Goal: Information Seeking & Learning: Learn about a topic

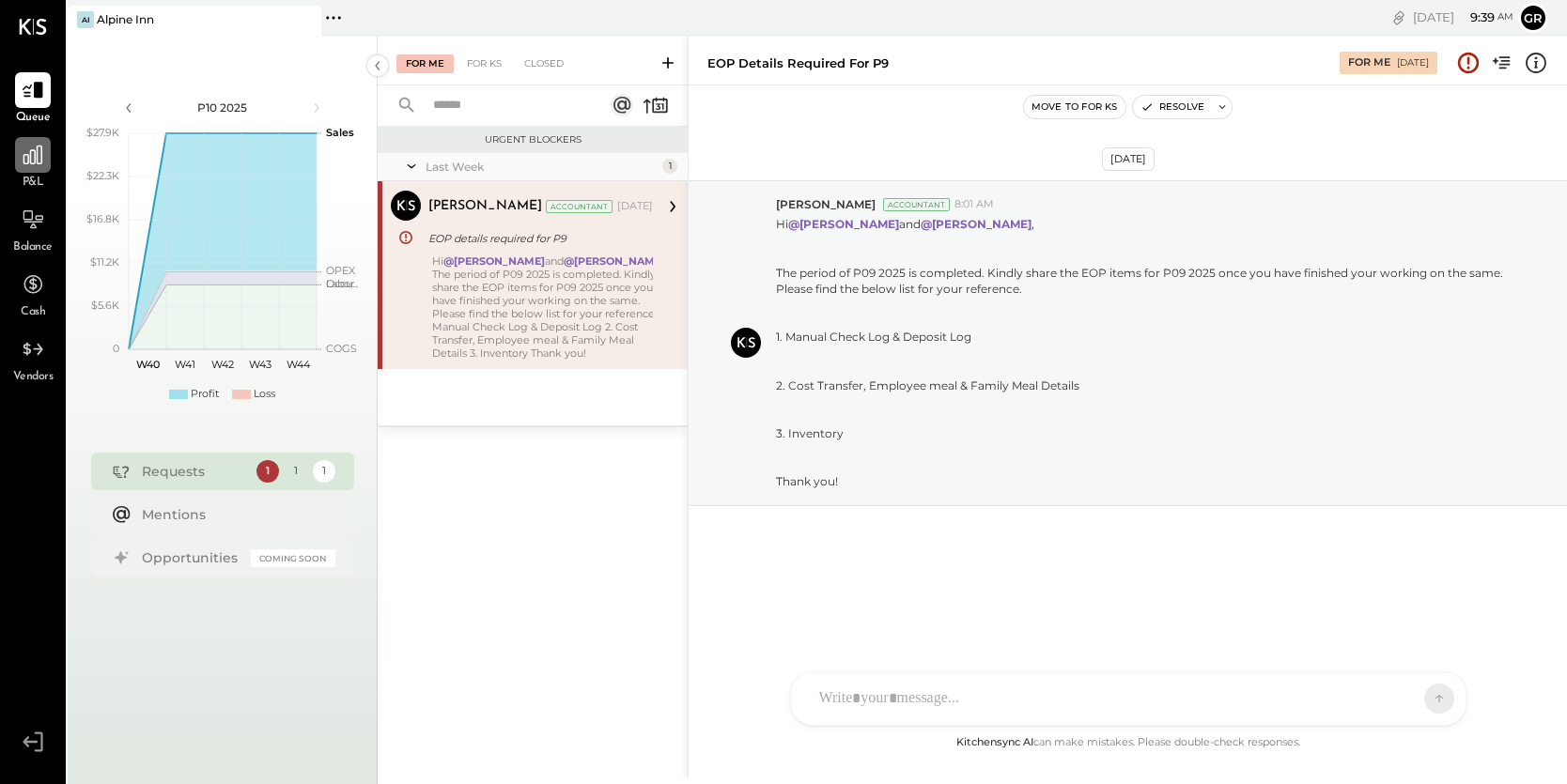
click at [34, 150] on icon at bounding box center [32, 154] width 18 height 18
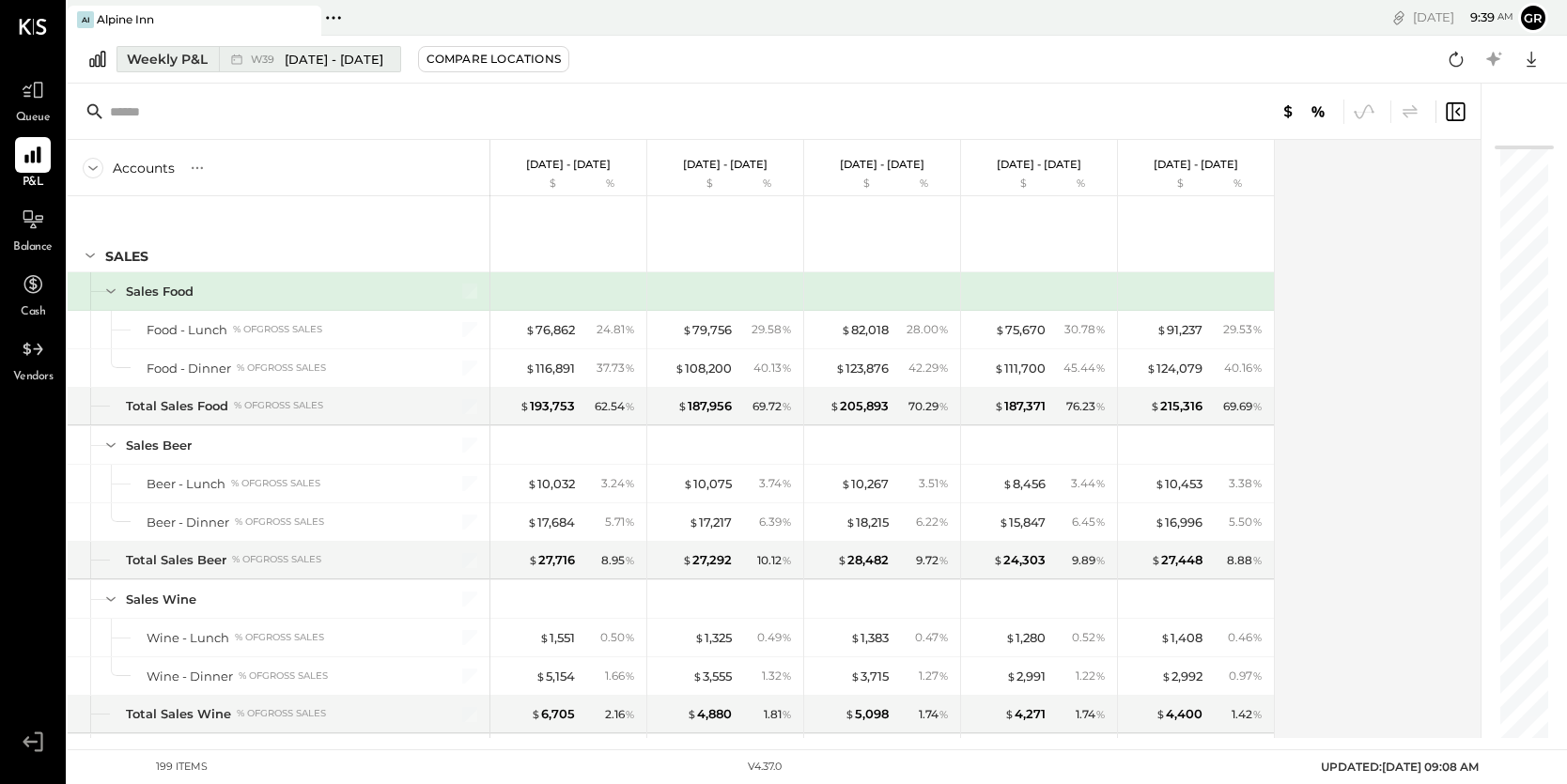
click at [312, 58] on span "[DATE] - [DATE]" at bounding box center [333, 60] width 98 height 18
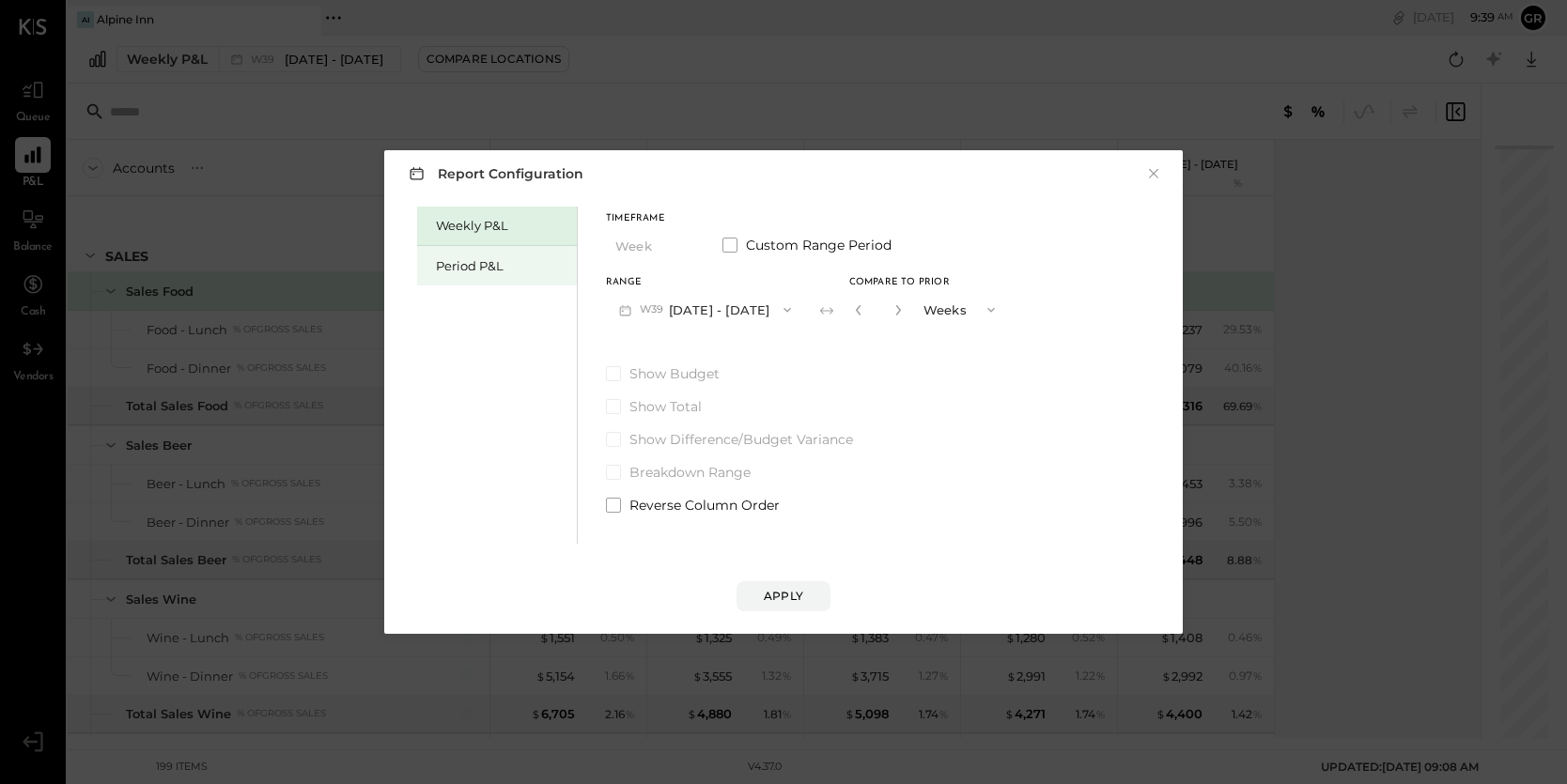
click at [520, 274] on div "Period P&L" at bounding box center [501, 266] width 131 height 18
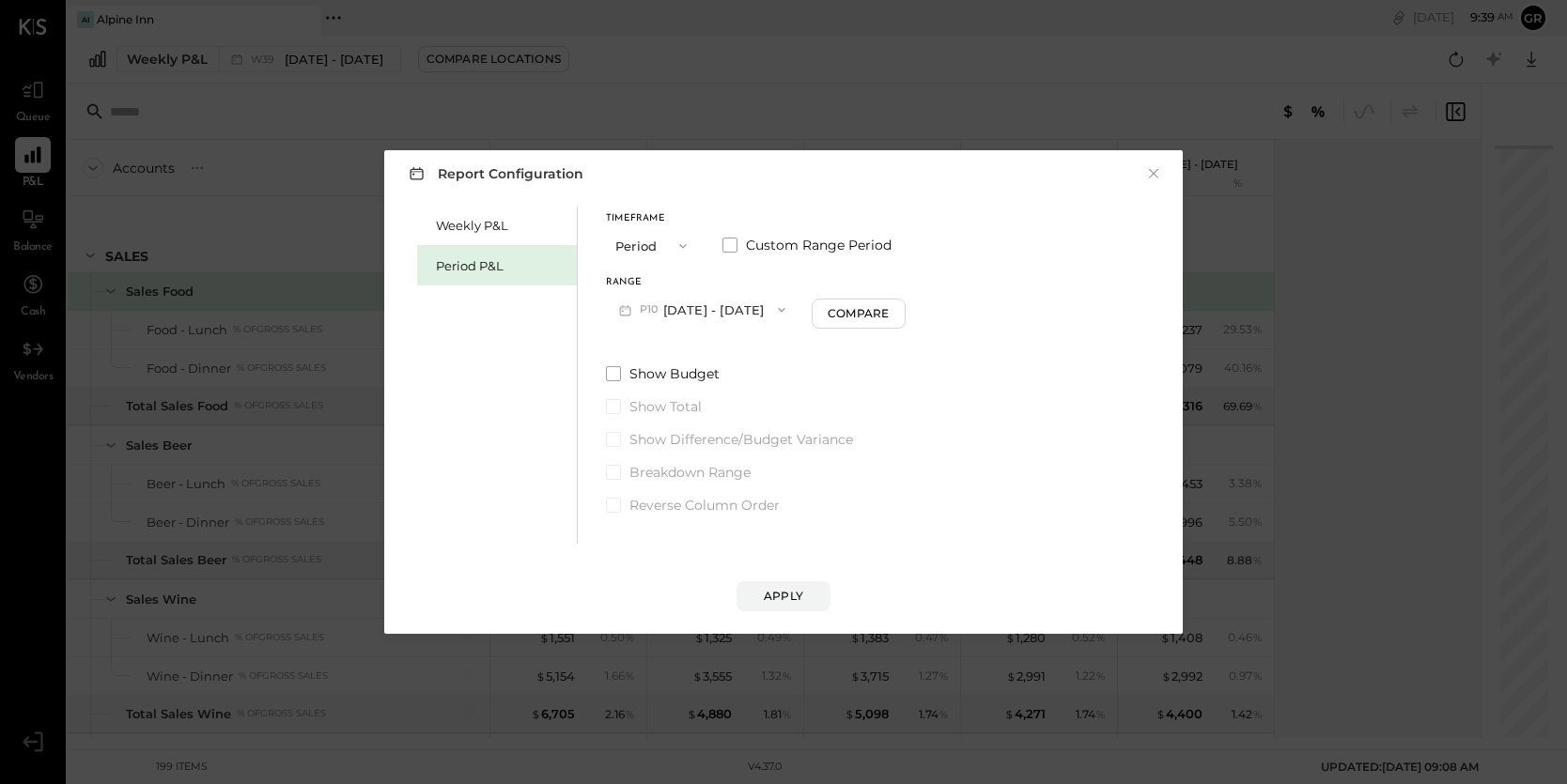
click at [785, 308] on icon "button" at bounding box center [782, 310] width 8 height 5
click at [735, 347] on div "P09 [DATE] - [DATE]" at bounding box center [714, 352] width 214 height 39
click at [853, 319] on div "Compare" at bounding box center [861, 313] width 61 height 16
click at [755, 599] on button "Apply" at bounding box center [783, 595] width 93 height 30
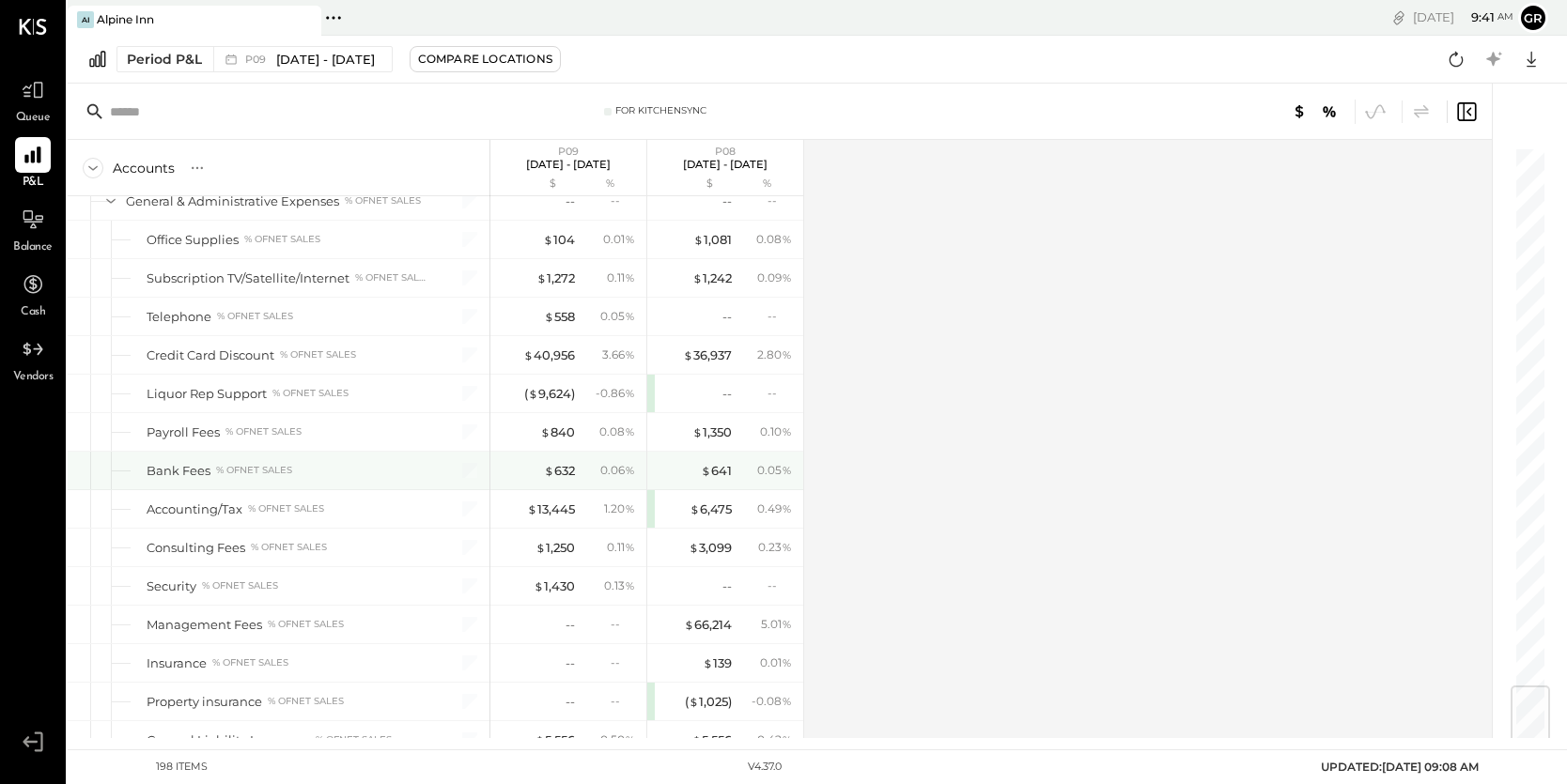
scroll to position [4516, 0]
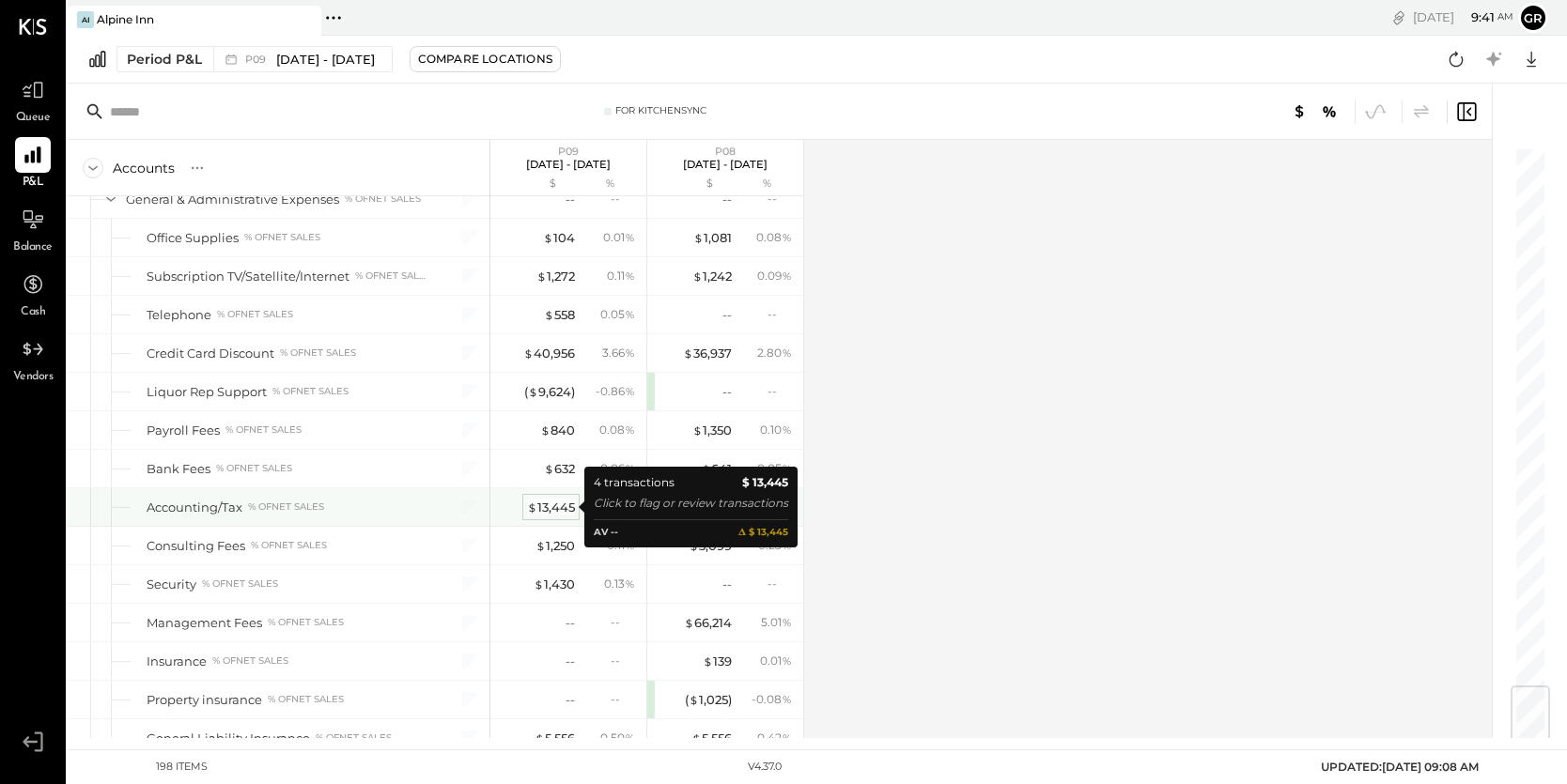
click at [568, 508] on div "$ 13,445" at bounding box center [551, 508] width 48 height 18
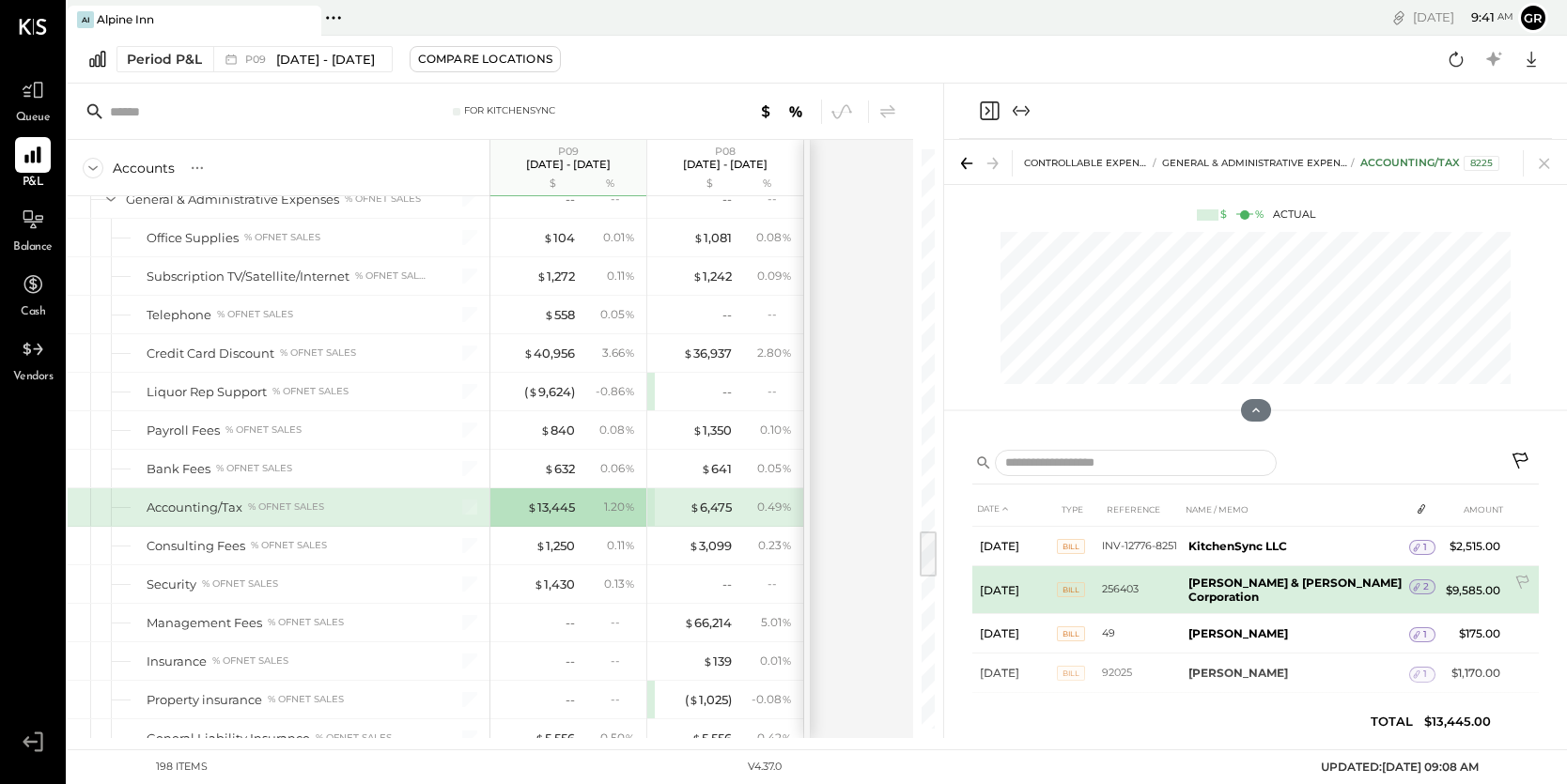
click at [1254, 581] on b "[PERSON_NAME] & [PERSON_NAME] Corporation" at bounding box center [1294, 589] width 213 height 28
click at [1073, 583] on span "BILL" at bounding box center [1071, 589] width 28 height 15
click at [1450, 580] on td "$9,585.00" at bounding box center [1471, 590] width 72 height 48
click at [1324, 585] on b "[PERSON_NAME] & [PERSON_NAME] Corporation" at bounding box center [1294, 589] width 213 height 28
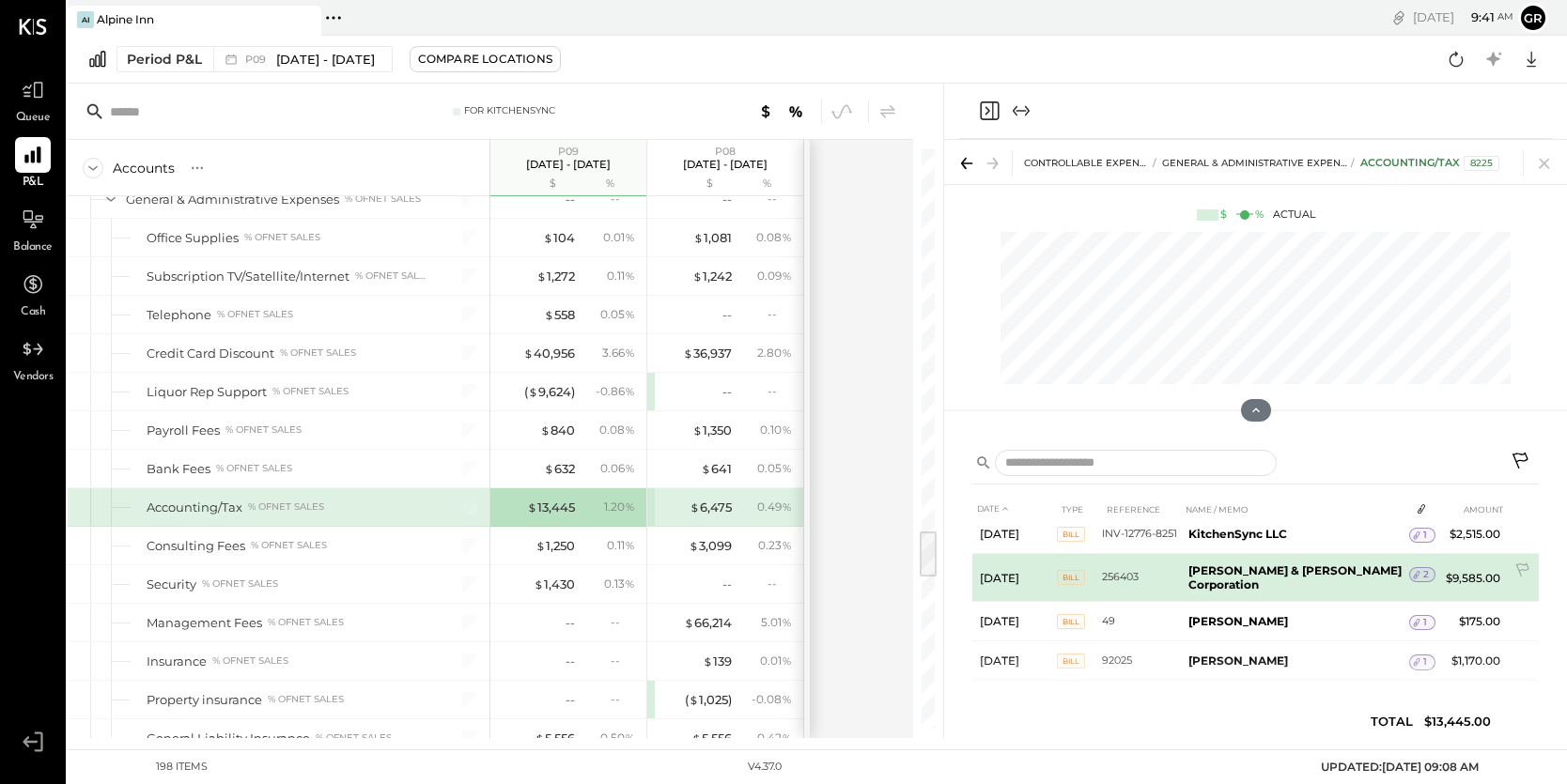
click at [1281, 570] on b "[PERSON_NAME] & [PERSON_NAME] Corporation" at bounding box center [1294, 577] width 213 height 28
click at [1410, 571] on icon at bounding box center [1417, 575] width 13 height 13
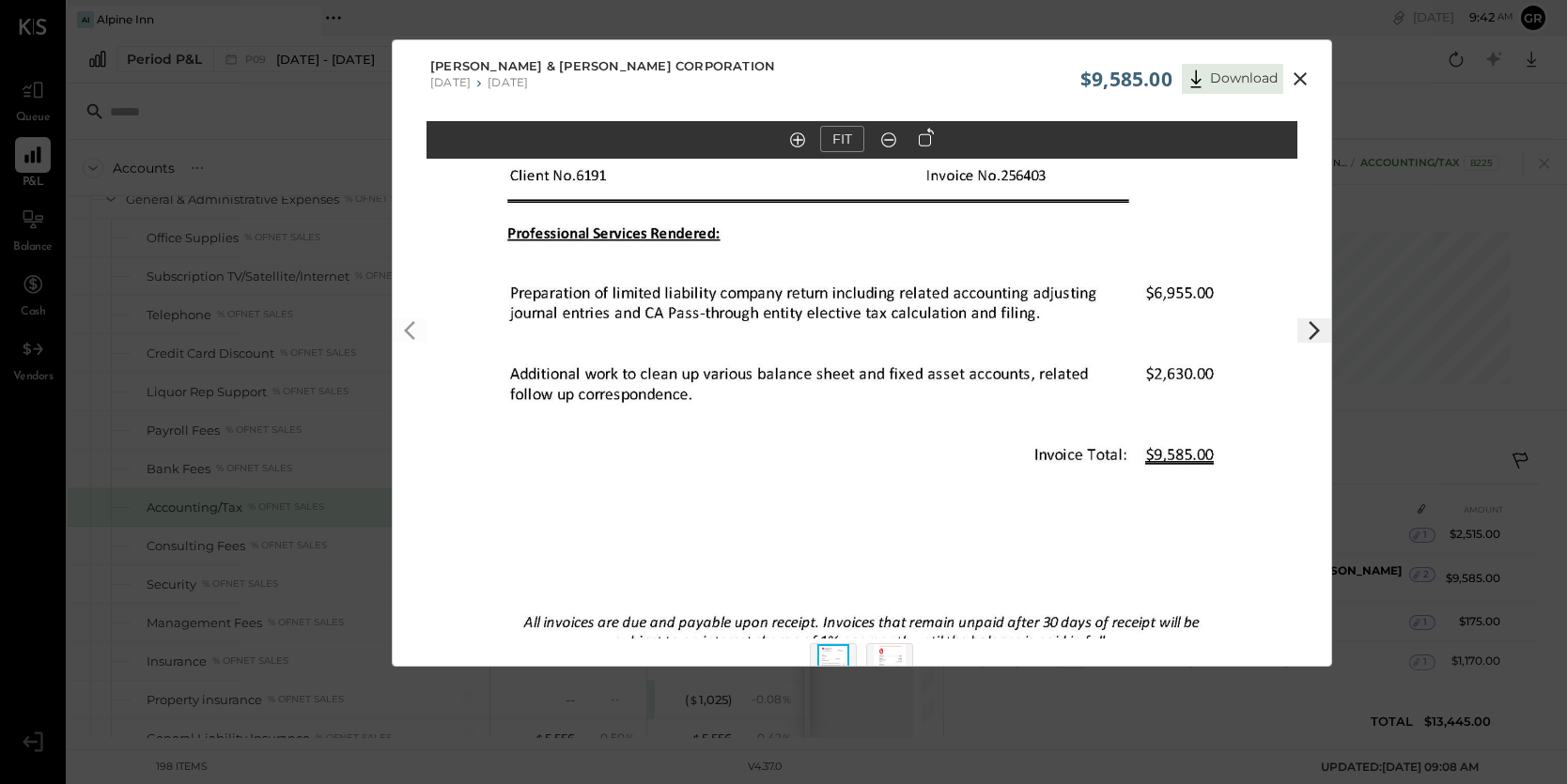
click at [1302, 82] on icon at bounding box center [1300, 79] width 13 height 13
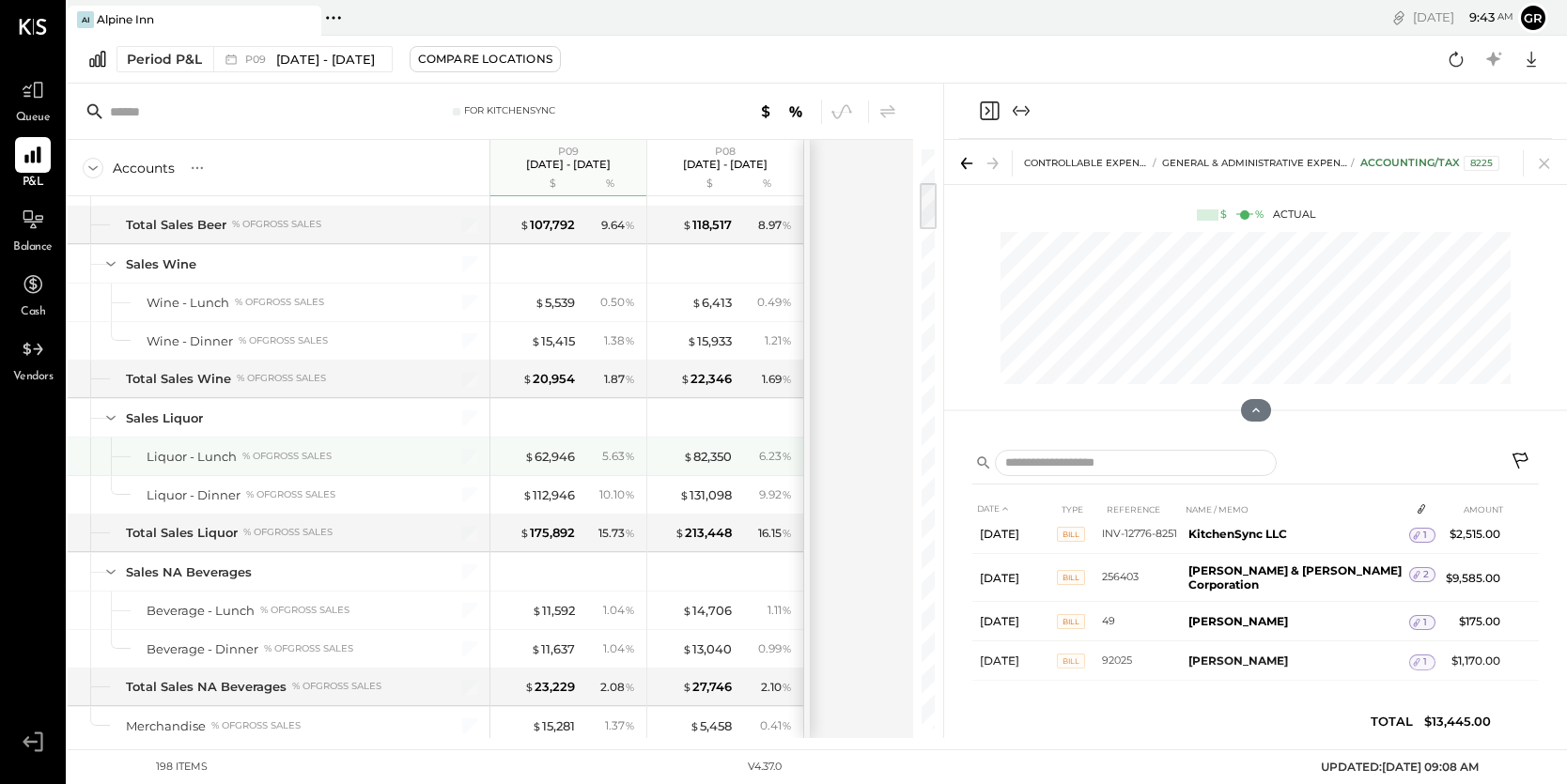
scroll to position [0, 0]
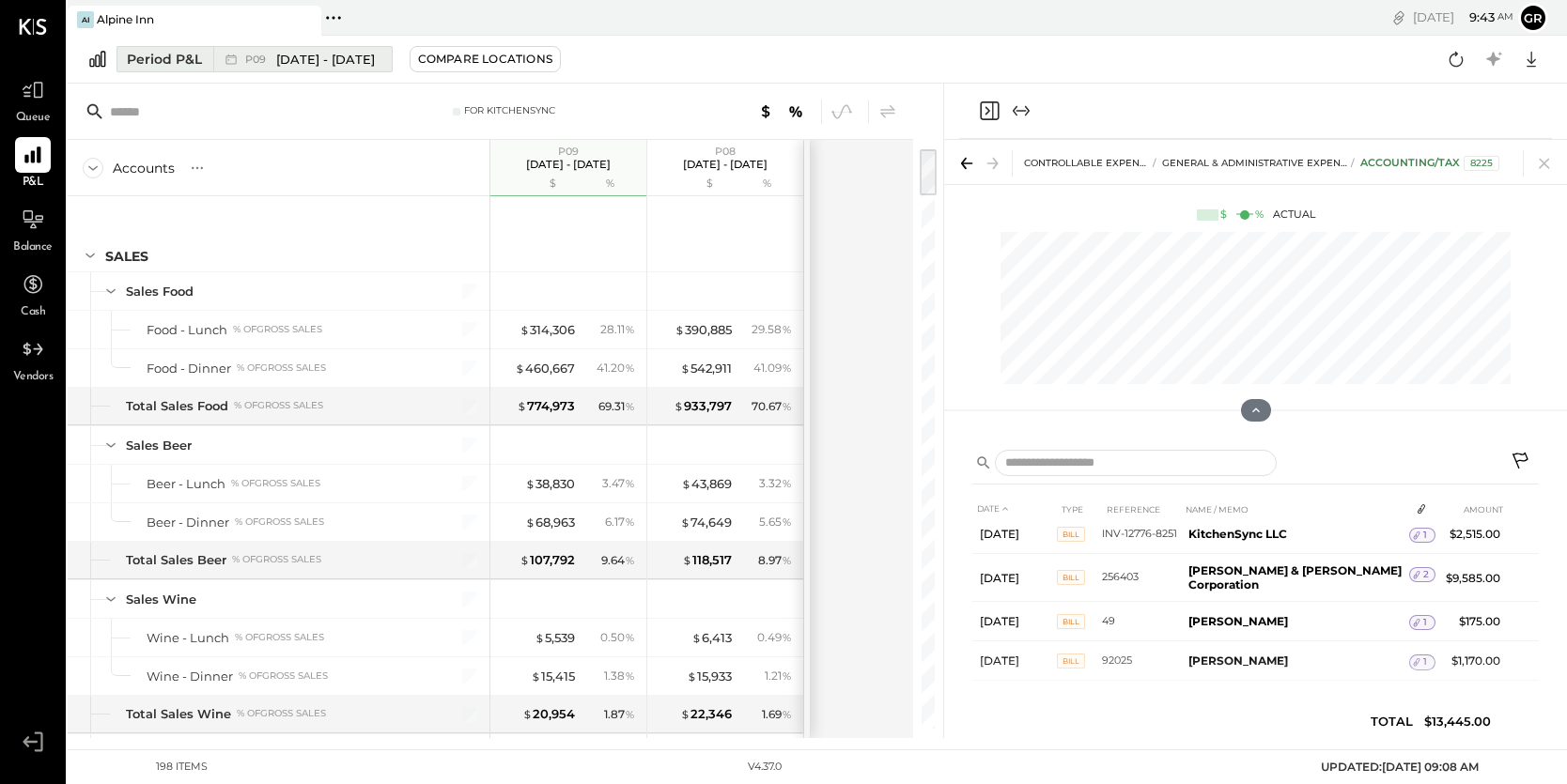
click at [362, 64] on span "[DATE] - [DATE]" at bounding box center [326, 60] width 98 height 18
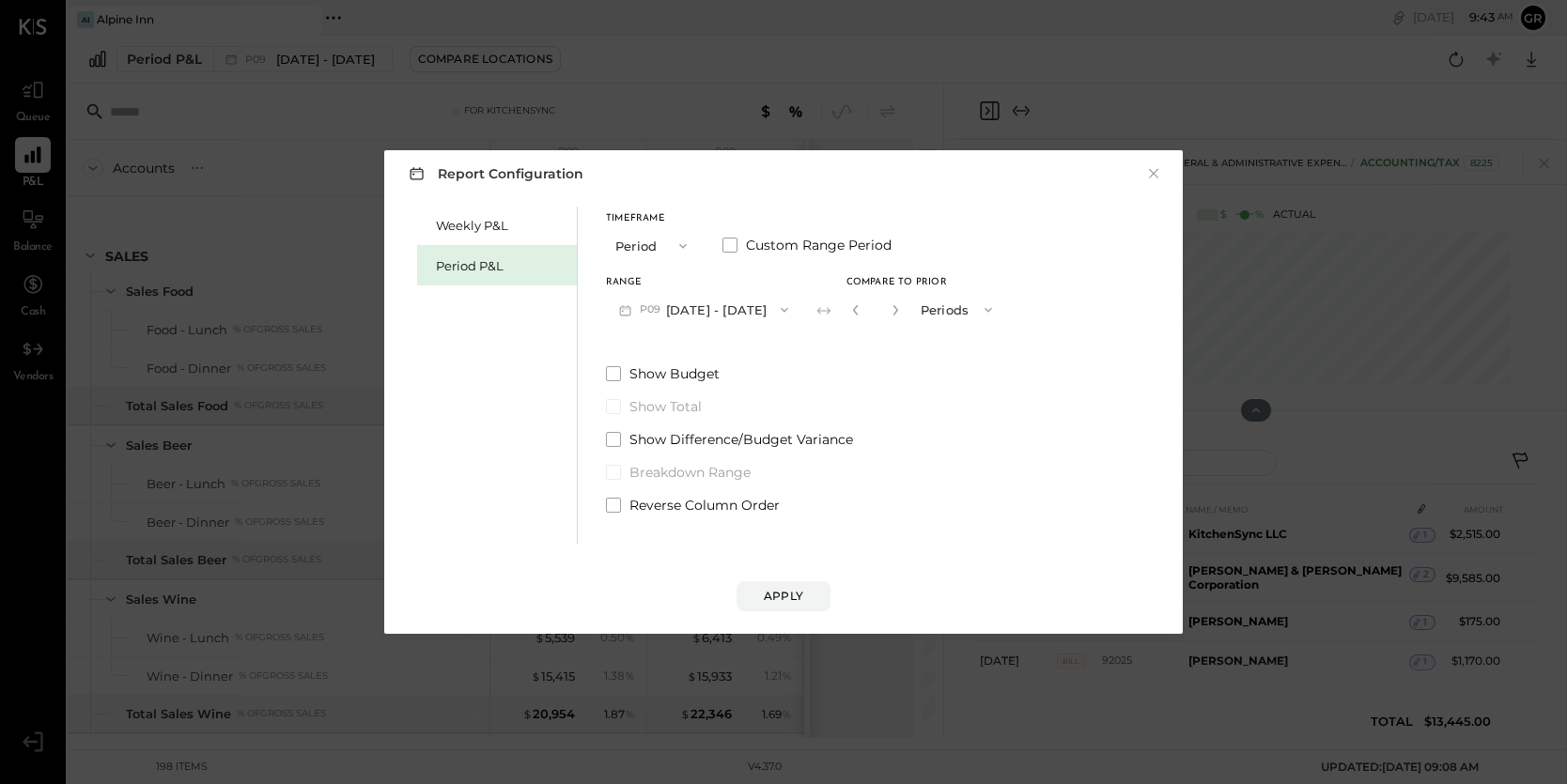
click at [730, 312] on button "P09 [DATE] - [DATE]" at bounding box center [704, 309] width 196 height 35
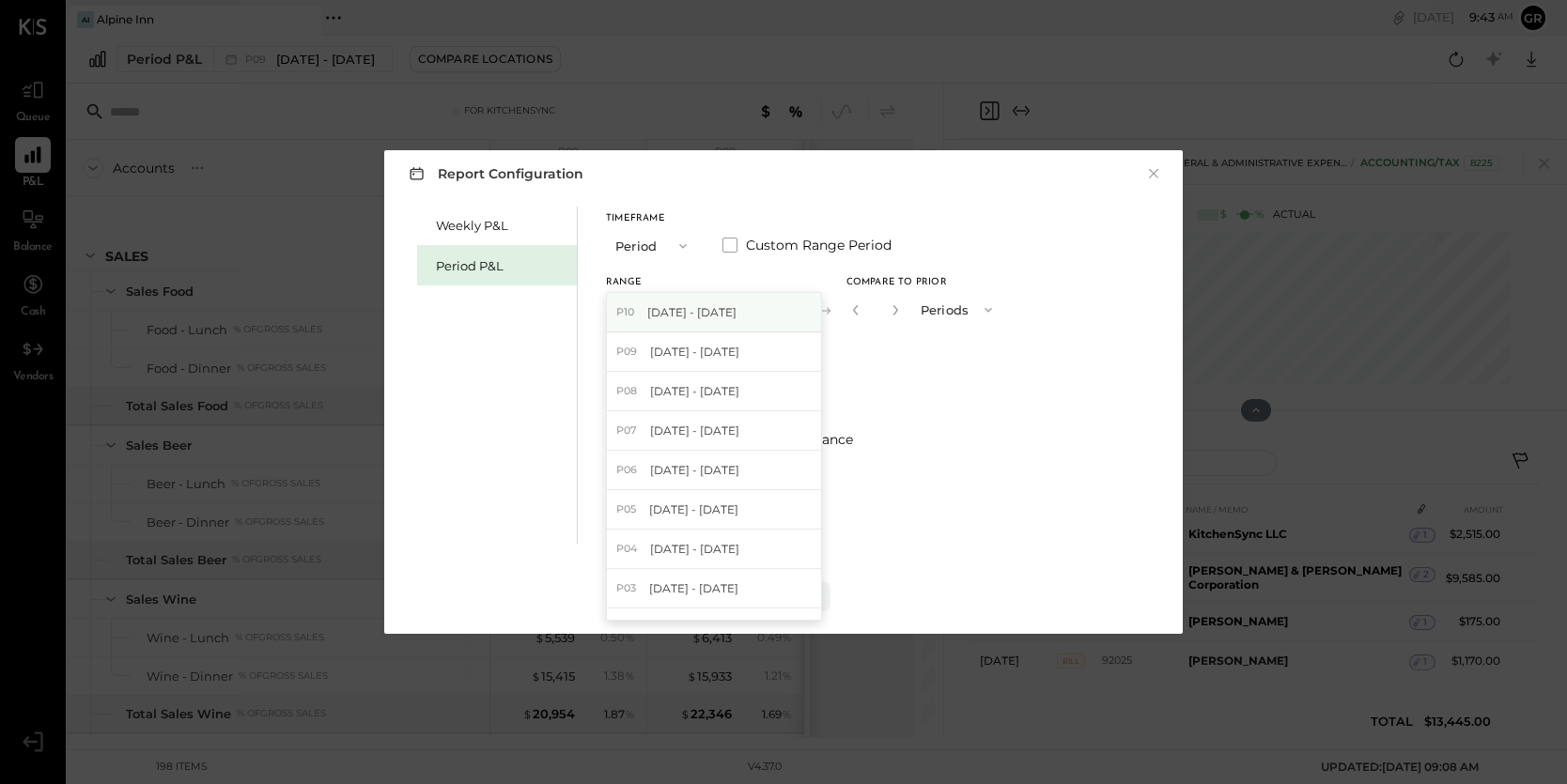
click at [730, 310] on span "[DATE] - [DATE]" at bounding box center [692, 312] width 90 height 16
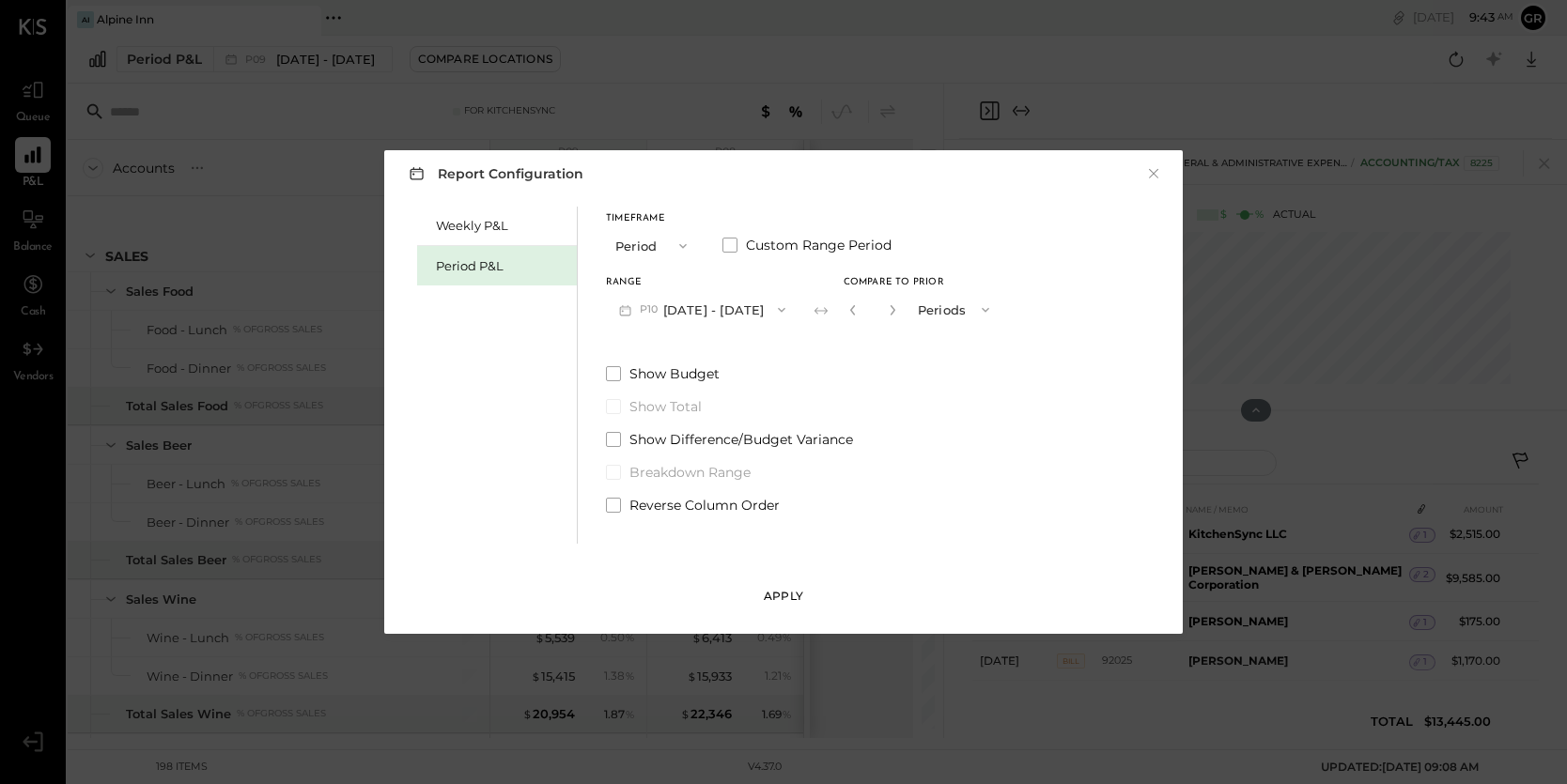
click at [770, 600] on div "Apply" at bounding box center [783, 595] width 40 height 16
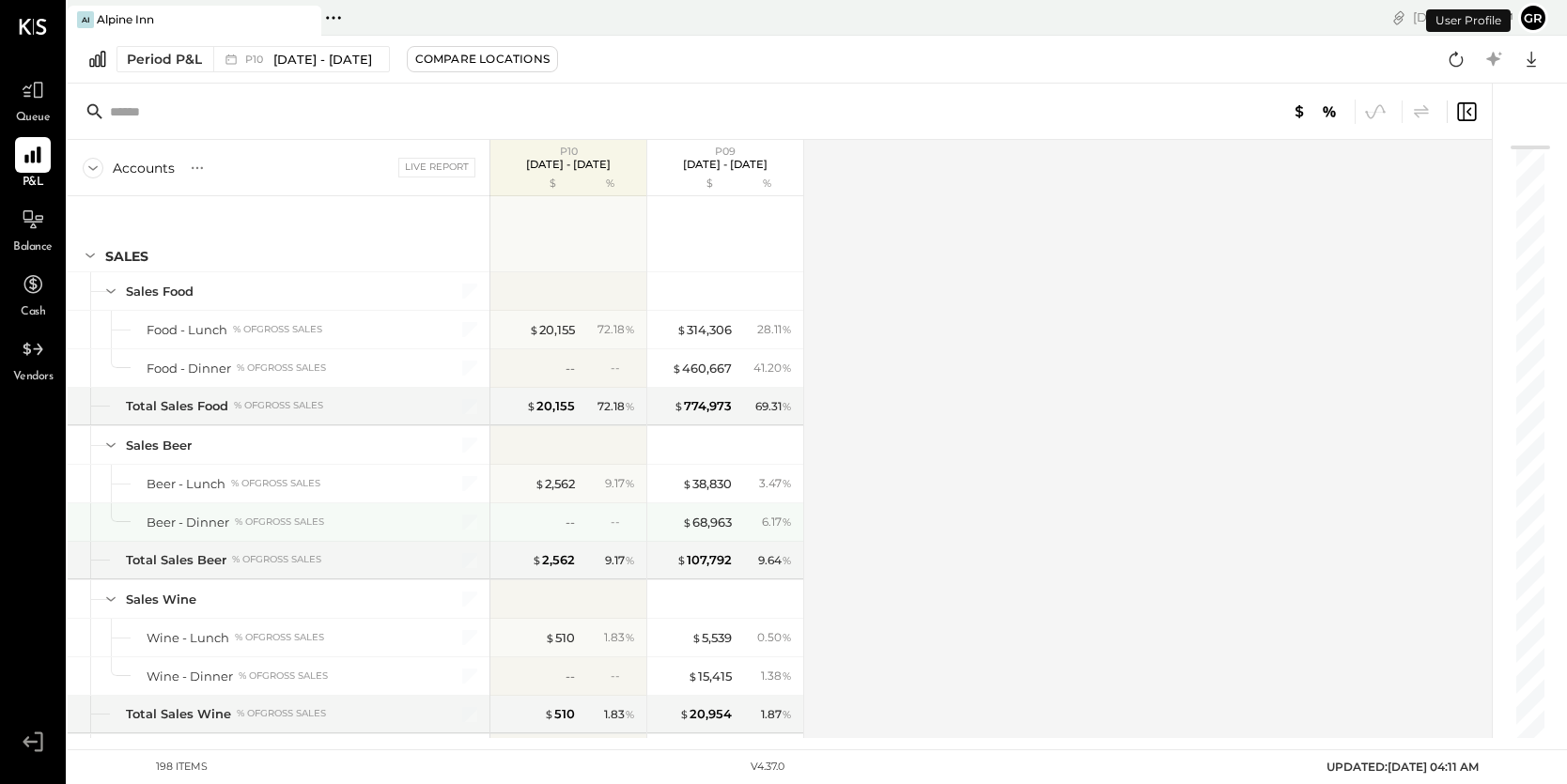
scroll to position [4536, 0]
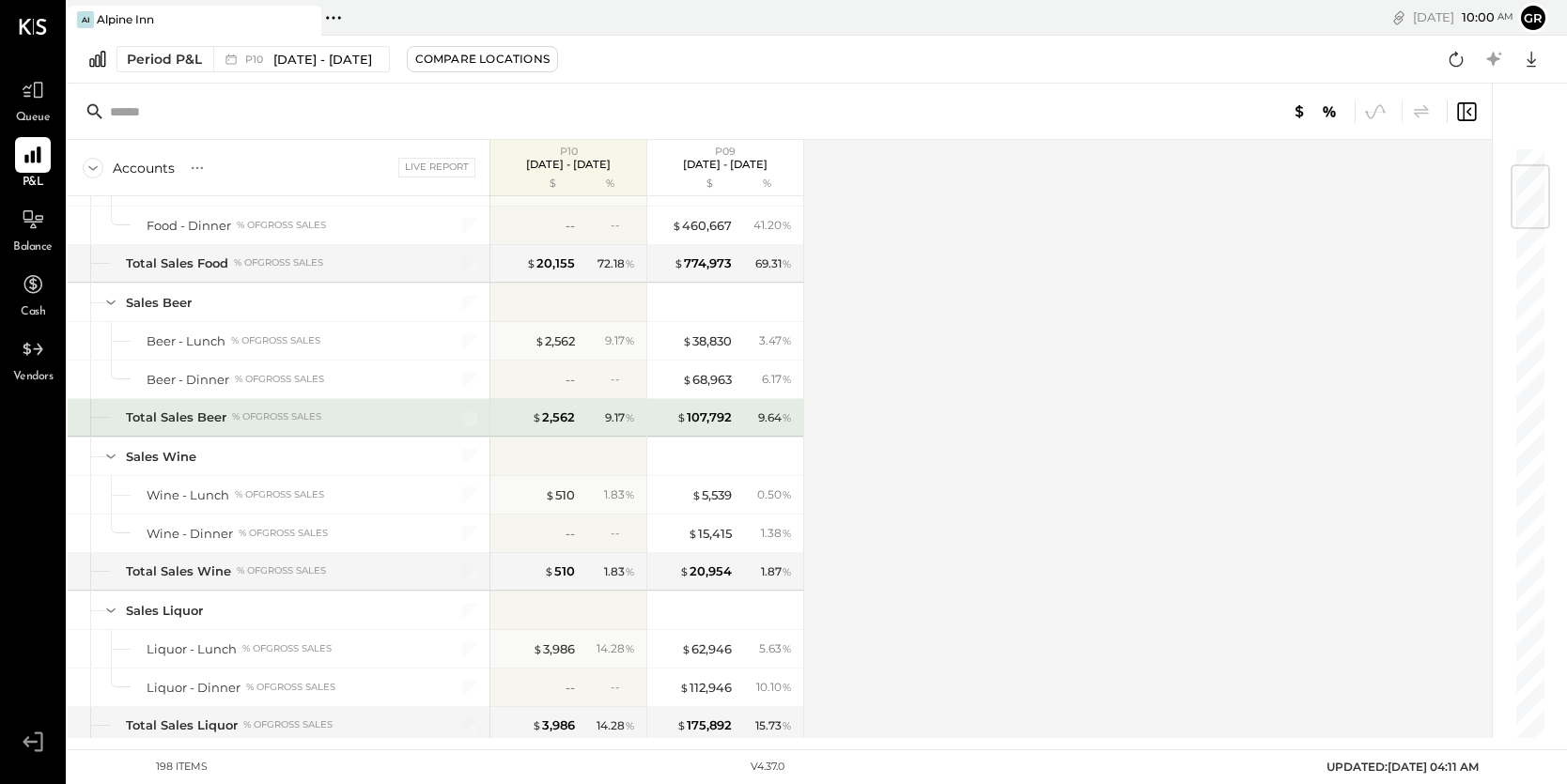
scroll to position [160, 0]
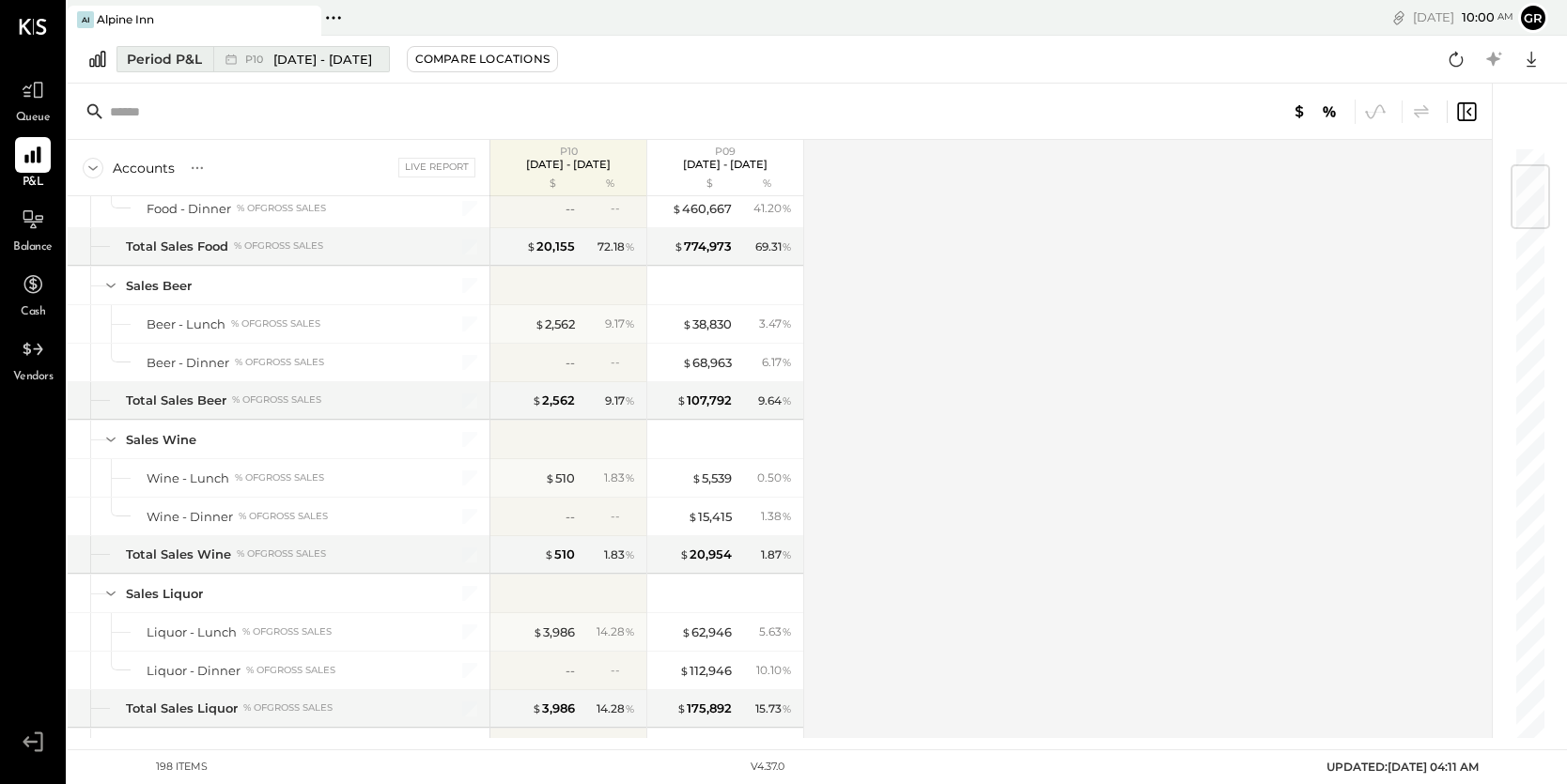
click at [178, 63] on div "Period P&L" at bounding box center [165, 59] width 75 height 18
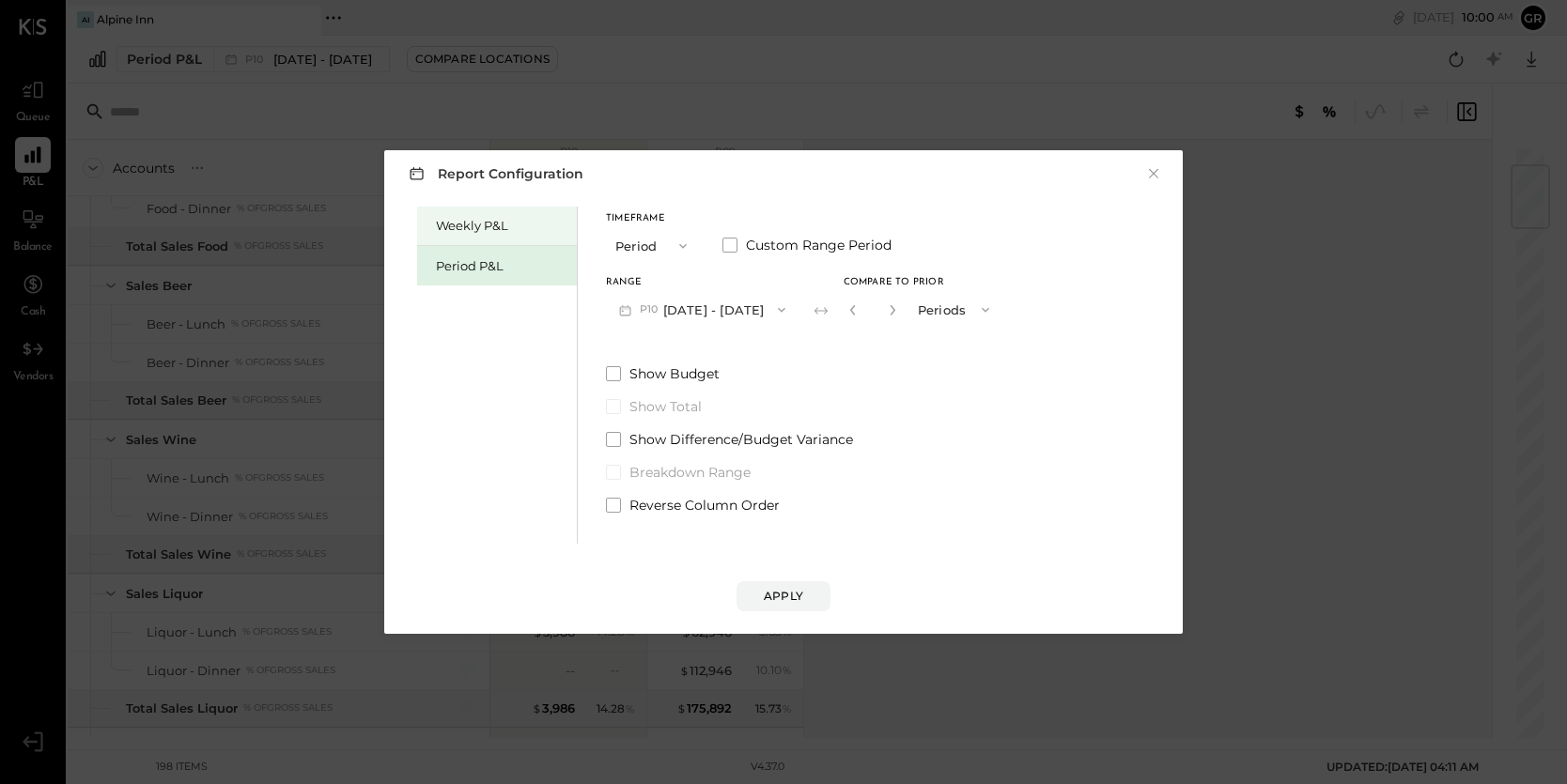
drag, startPoint x: 418, startPoint y: 191, endPoint x: 508, endPoint y: 237, distance: 101.1
click at [504, 236] on div "Report Configuration × Weekly P&L Period P&L Timeframe Period Custom Range Peri…" at bounding box center [784, 392] width 799 height 483
click at [789, 304] on icon "button" at bounding box center [782, 310] width 15 height 15
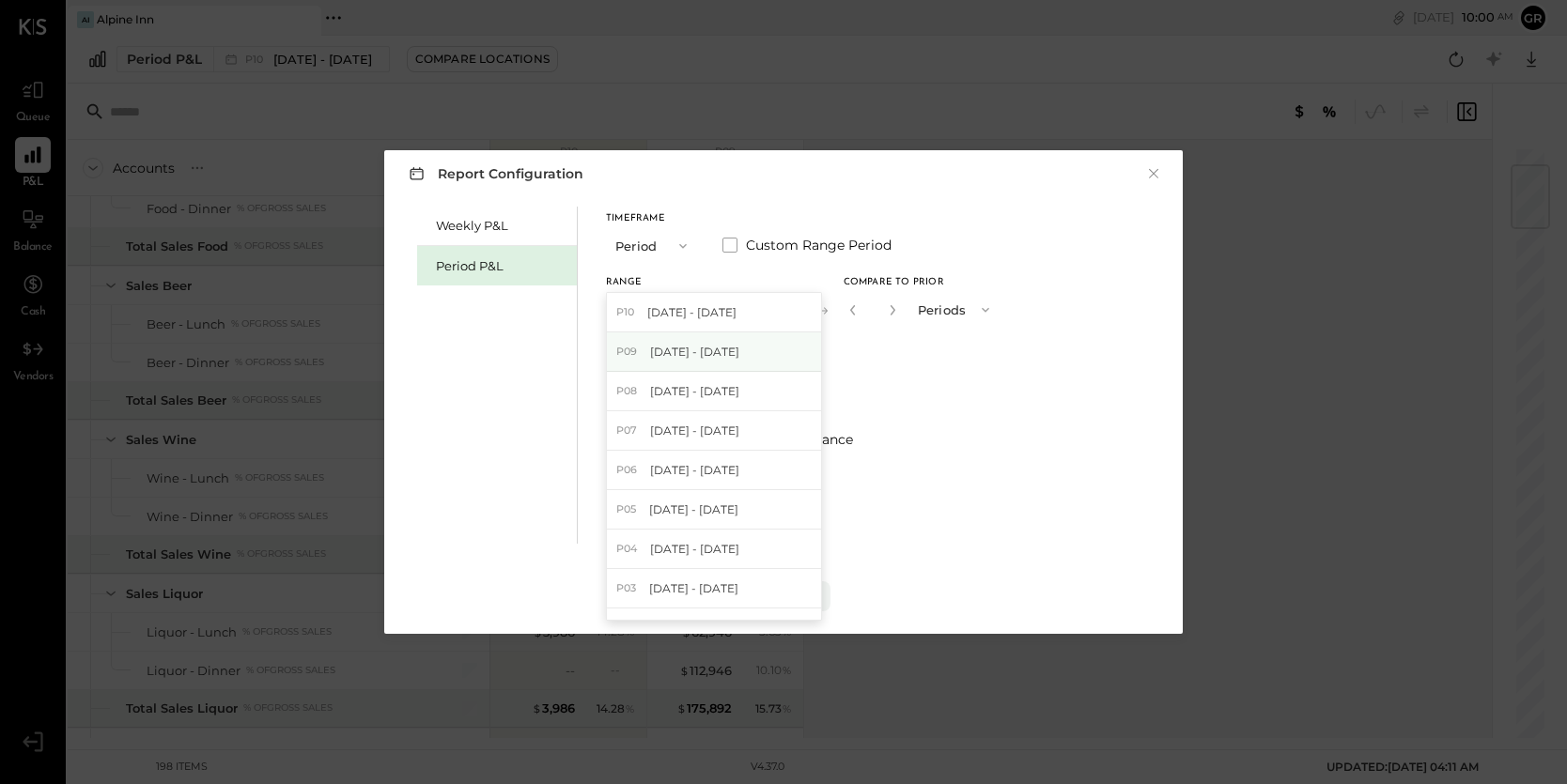
click at [730, 349] on span "[DATE] - [DATE]" at bounding box center [695, 352] width 90 height 16
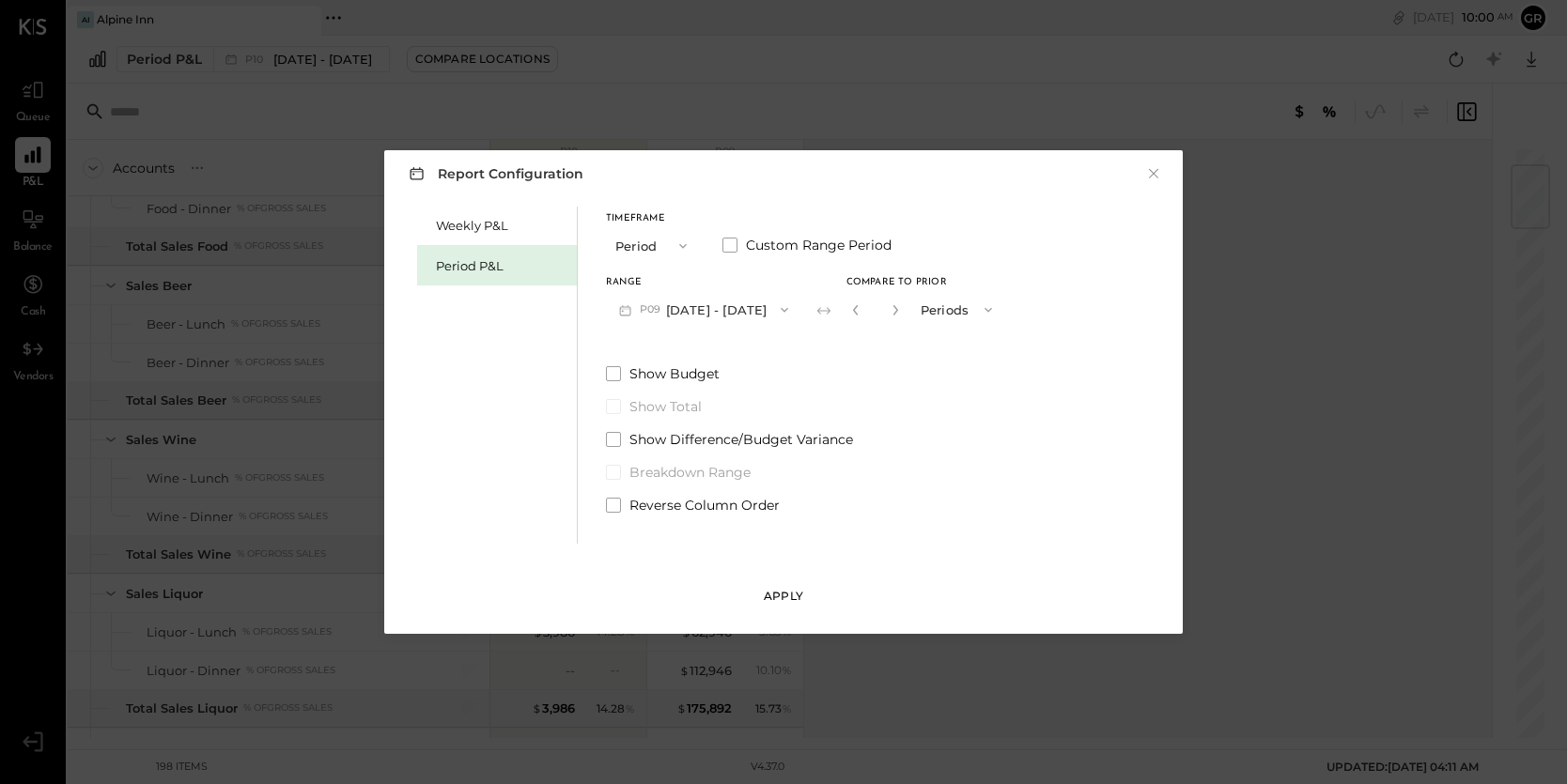
click at [777, 596] on div "Apply" at bounding box center [783, 595] width 40 height 16
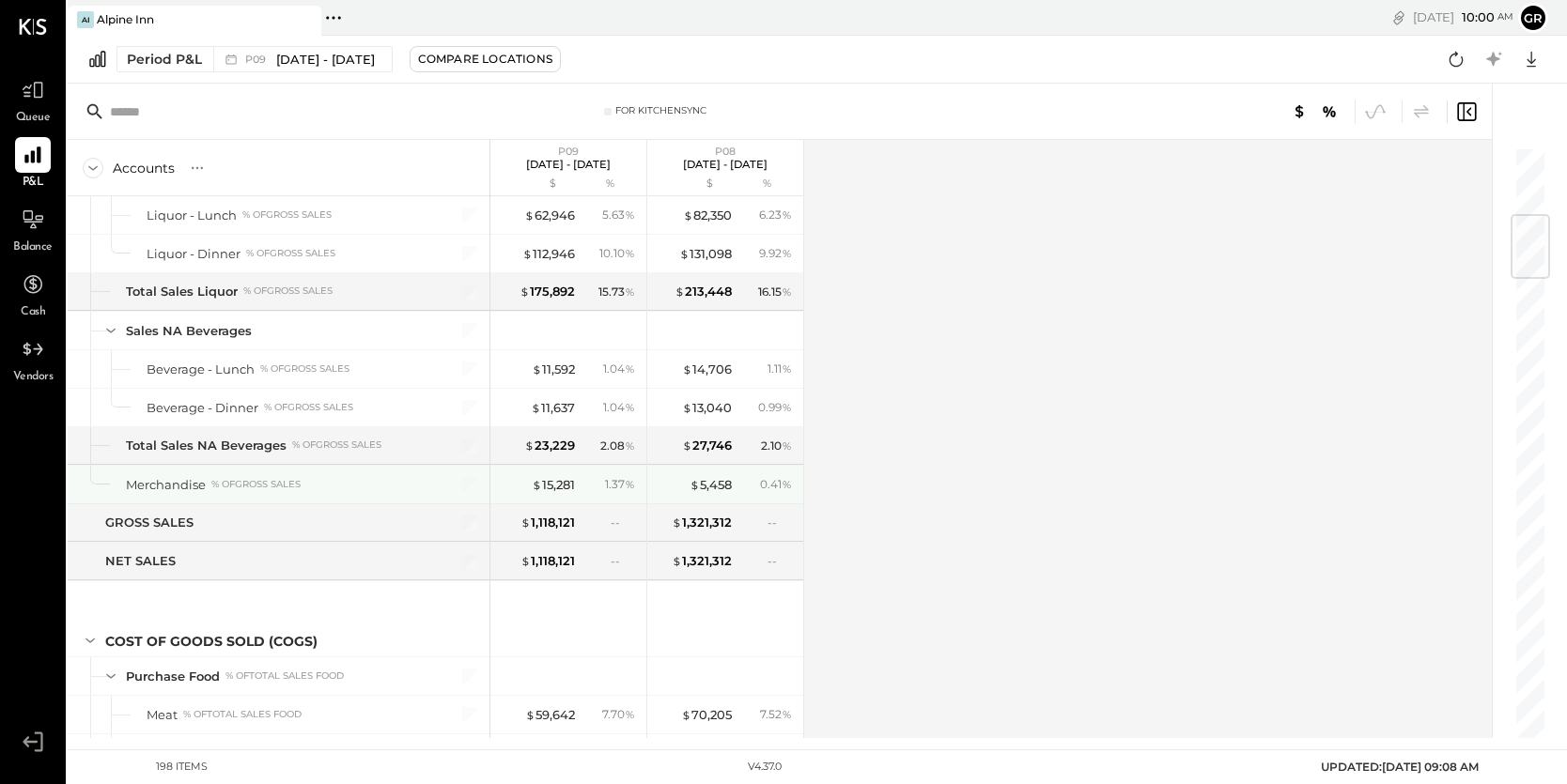
scroll to position [580, 0]
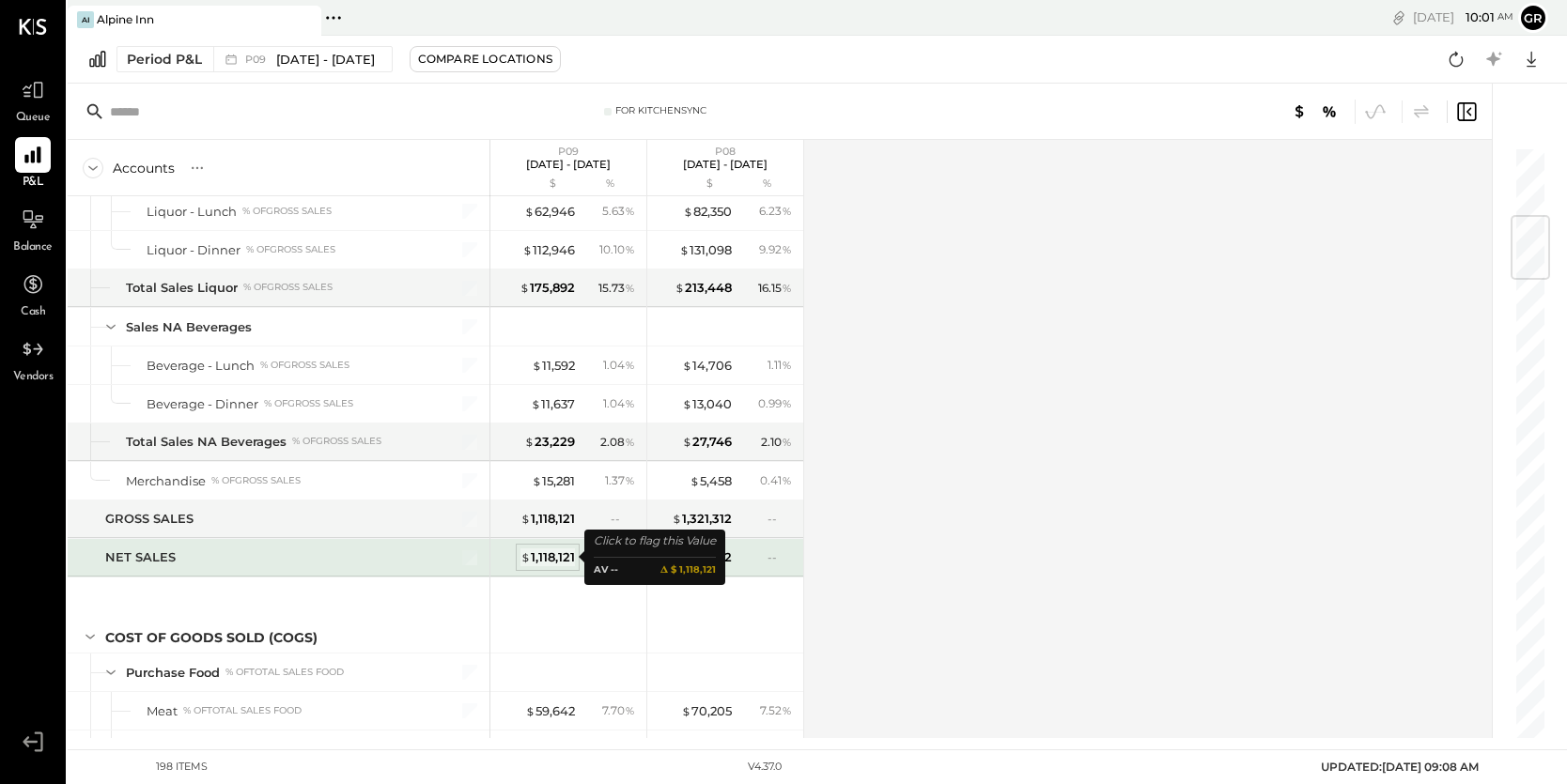
click at [553, 554] on div "$ 1,118,121" at bounding box center [547, 557] width 55 height 18
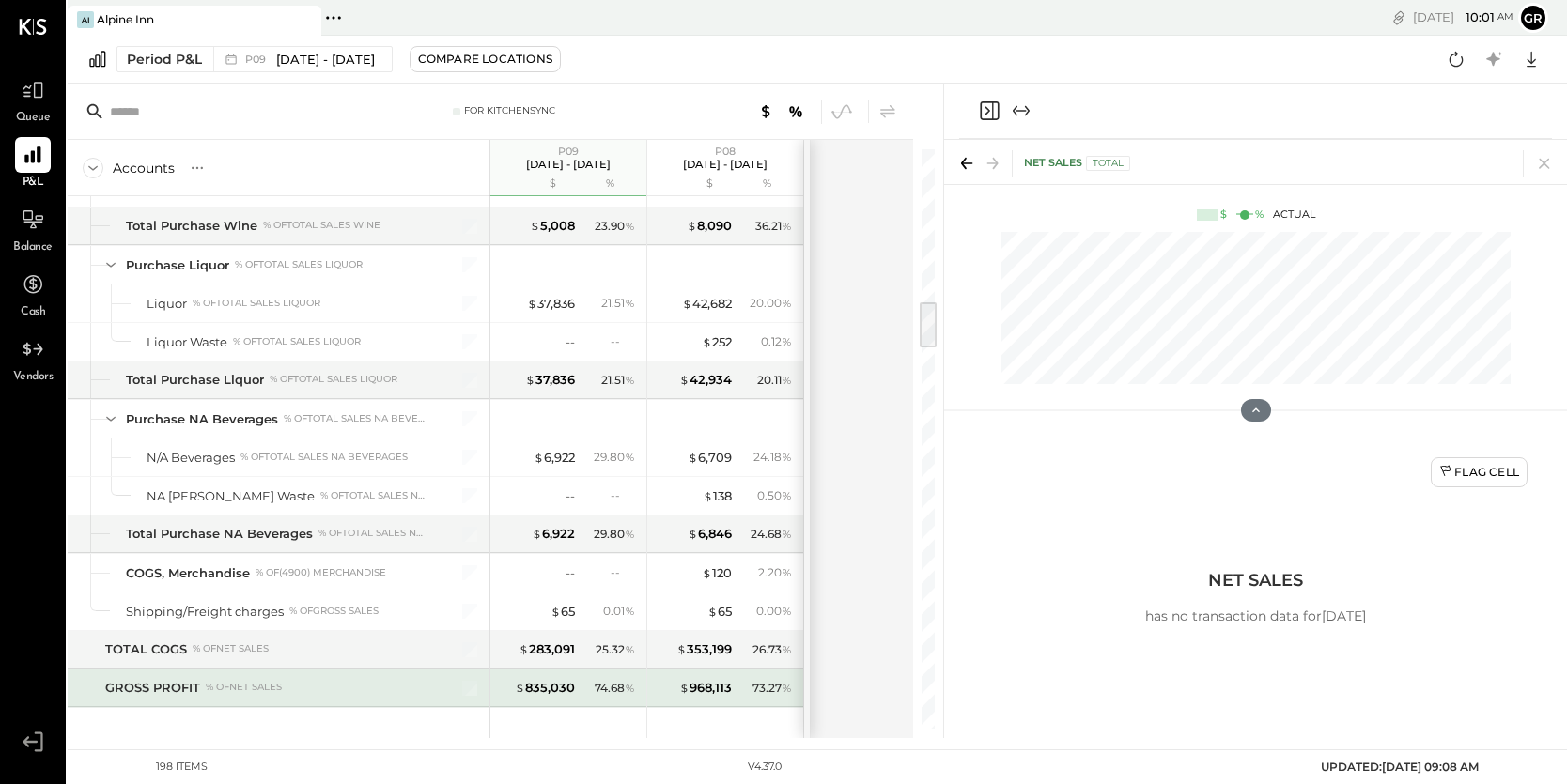
scroll to position [1849, 0]
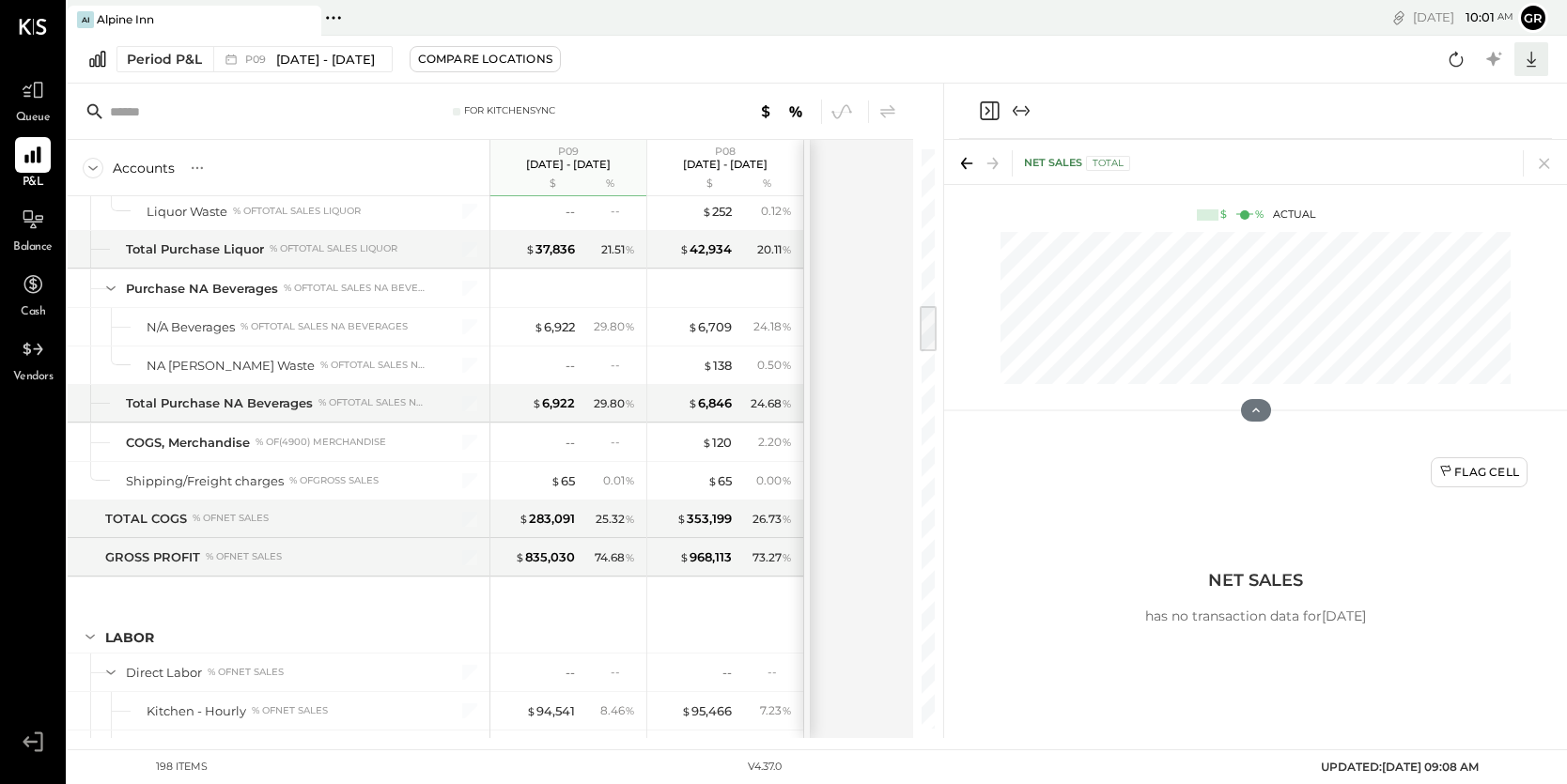
click at [1533, 57] on icon at bounding box center [1530, 59] width 24 height 24
click at [1455, 172] on div "Excel" at bounding box center [1473, 169] width 150 height 39
click at [32, 223] on icon at bounding box center [32, 219] width 24 height 24
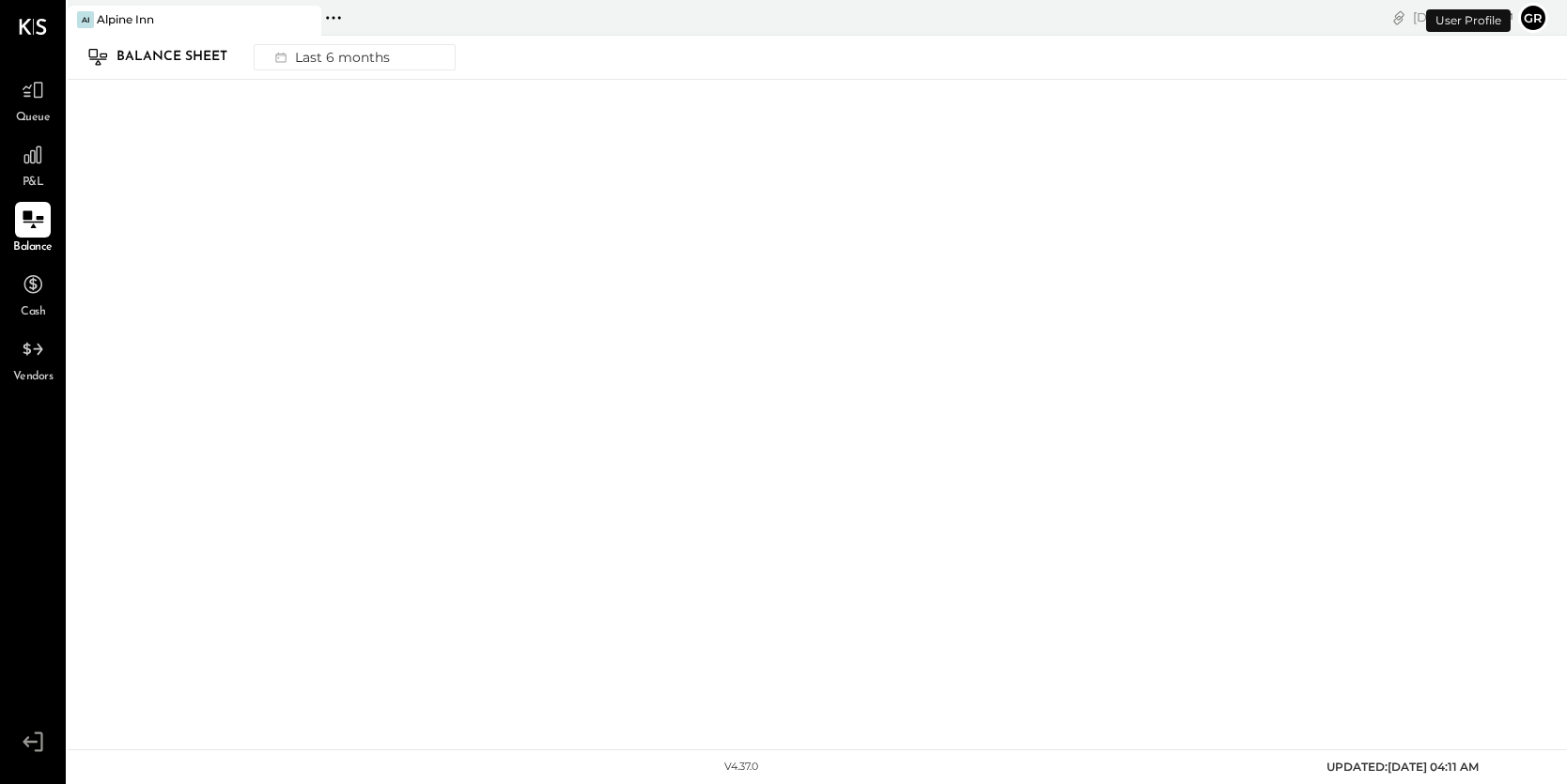
drag, startPoint x: 374, startPoint y: 188, endPoint x: 437, endPoint y: 188, distance: 63.0
click at [411, 188] on div at bounding box center [817, 406] width 1500 height 654
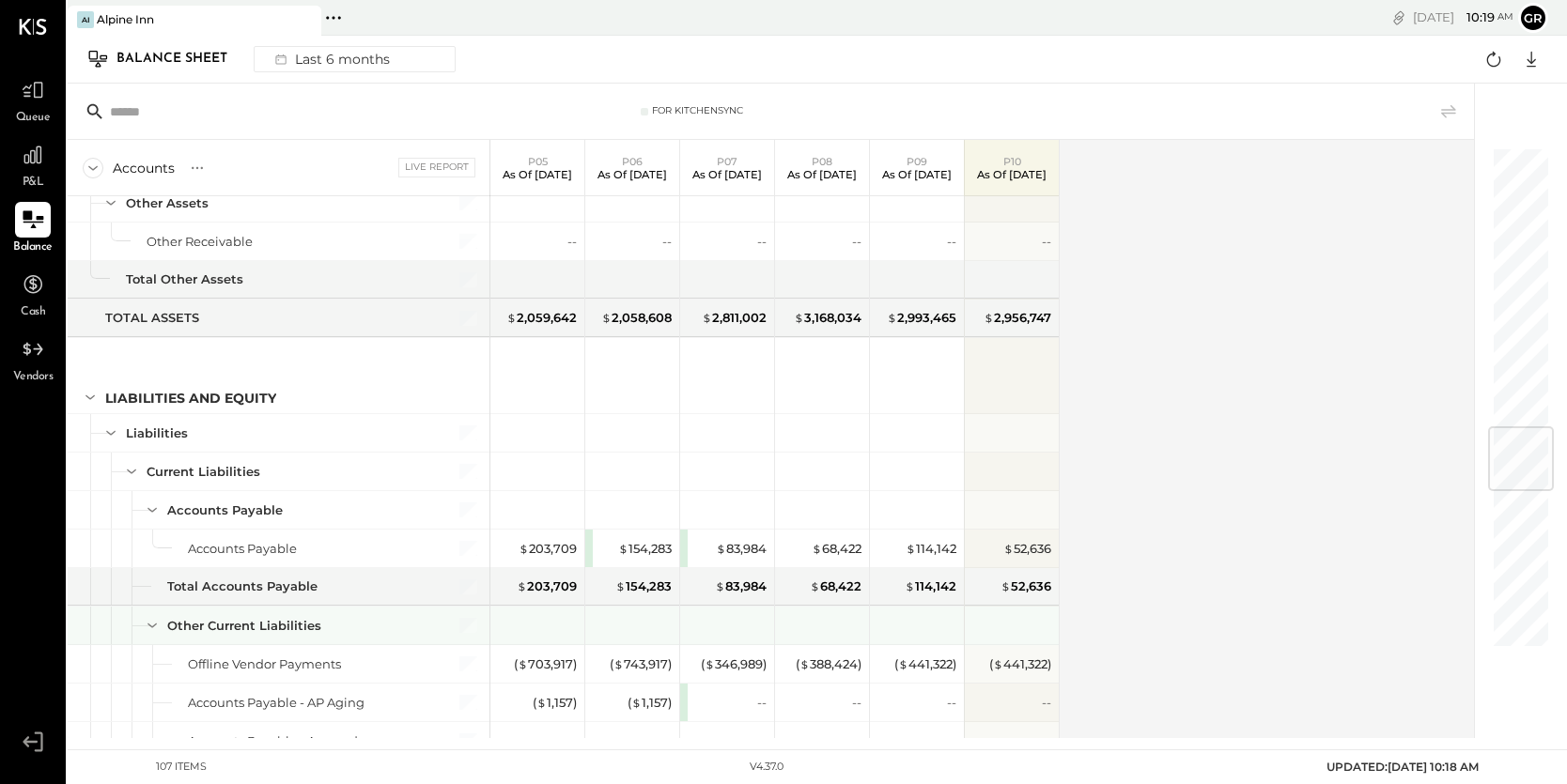
scroll to position [2335, 0]
